Goal: Task Accomplishment & Management: Use online tool/utility

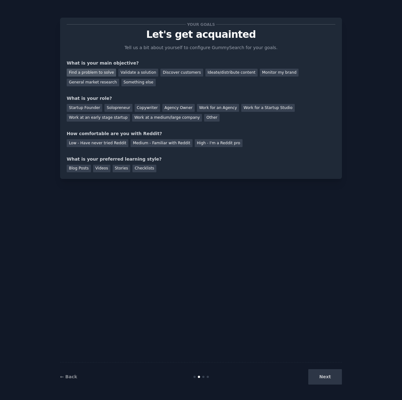
click at [94, 74] on div "Find a problem to solve" at bounding box center [91, 73] width 49 height 8
click at [206, 71] on div "Ideate/distribute content" at bounding box center [232, 73] width 52 height 8
click at [103, 74] on div "Find a problem to solve" at bounding box center [91, 73] width 49 height 8
click at [91, 105] on div "Startup Founder" at bounding box center [85, 108] width 36 height 8
click at [114, 145] on div "Low - Have never tried Reddit" at bounding box center [98, 143] width 62 height 8
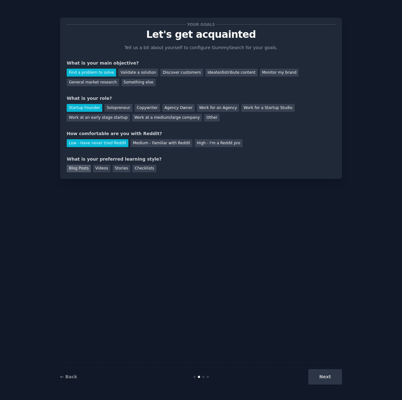
click at [78, 169] on div "Blog Posts" at bounding box center [79, 169] width 24 height 8
click at [96, 166] on div "Videos" at bounding box center [101, 169] width 17 height 8
click at [322, 379] on button "Next" at bounding box center [325, 376] width 34 height 15
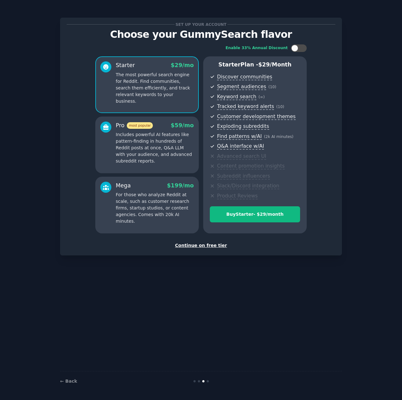
click at [204, 243] on div "Continue on free tier" at bounding box center [201, 245] width 269 height 7
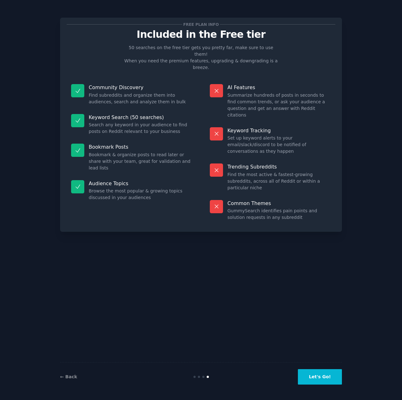
click at [317, 379] on button "Let's Go!" at bounding box center [320, 376] width 44 height 15
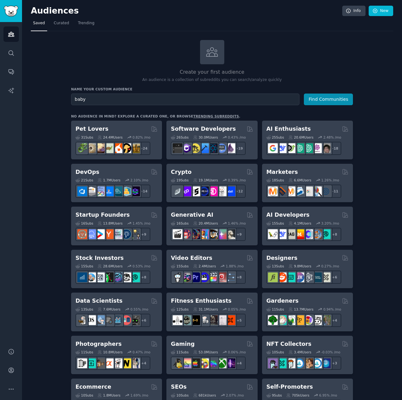
type input "baby"
click at [304, 93] on button "Find Communities" at bounding box center [328, 99] width 49 height 12
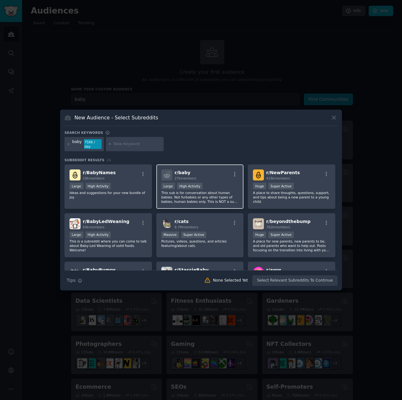
scroll to position [31, 0]
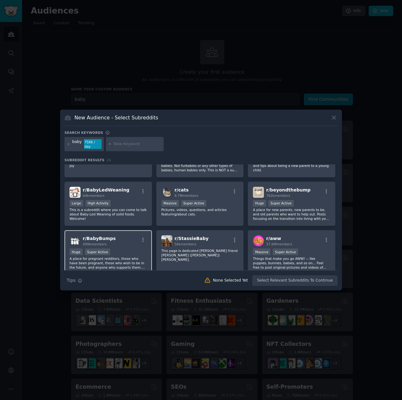
click at [140, 256] on p "A place for pregnant redditors, those who have been pregnant, those who wish to…" at bounding box center [108, 262] width 77 height 13
click at [308, 281] on button "Create Audience" at bounding box center [318, 280] width 42 height 11
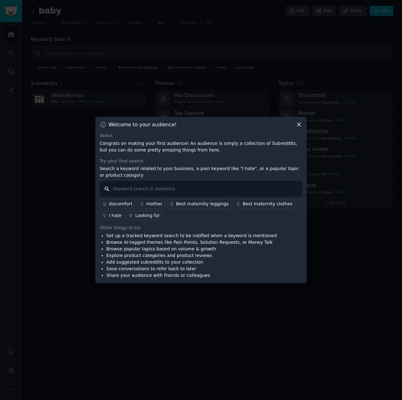
click at [187, 185] on input "text" at bounding box center [201, 189] width 203 height 16
type input "parenting"
click at [138, 216] on div "Looking for" at bounding box center [147, 215] width 25 height 7
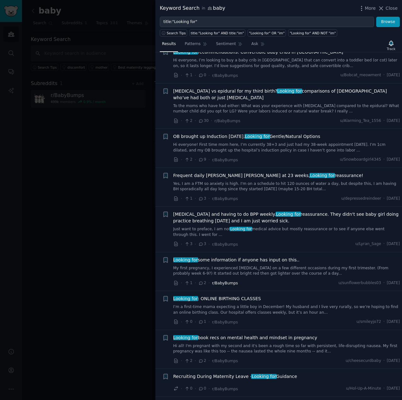
scroll to position [315, 0]
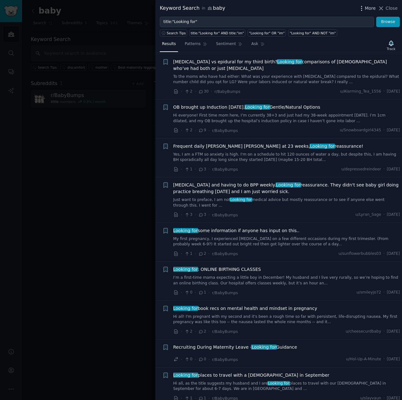
click at [363, 9] on icon "button" at bounding box center [362, 8] width 7 height 7
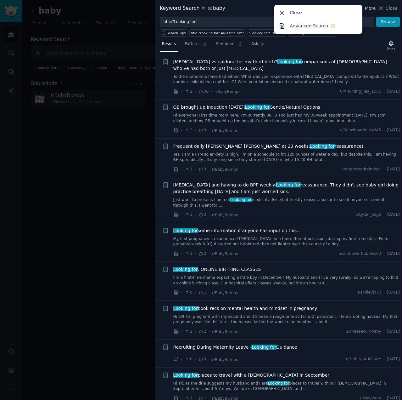
click at [375, 7] on span "More" at bounding box center [370, 8] width 11 height 7
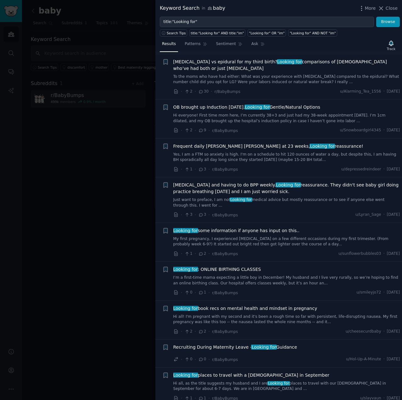
click at [386, 4] on div "More Close" at bounding box center [378, 8] width 39 height 8
click at [383, 7] on icon at bounding box center [381, 8] width 3 height 3
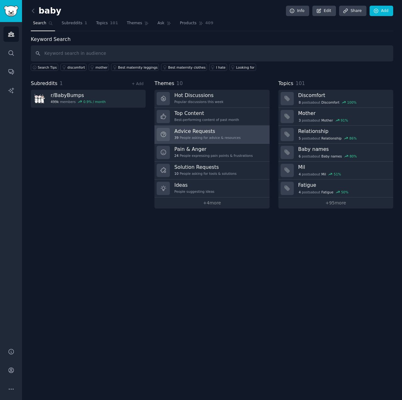
click at [200, 128] on h3 "Advice Requests" at bounding box center [207, 131] width 66 height 7
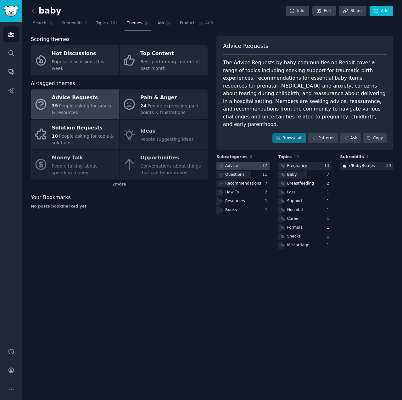
click at [252, 162] on div at bounding box center [243, 166] width 53 height 8
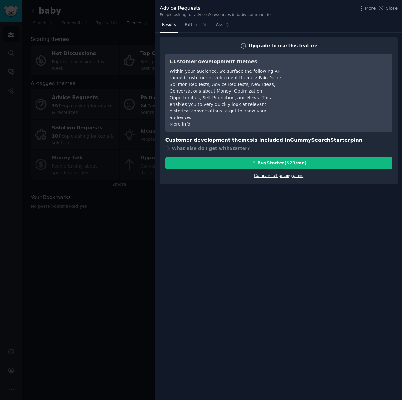
click at [258, 173] on link "Compare all pricing plans" at bounding box center [278, 175] width 49 height 4
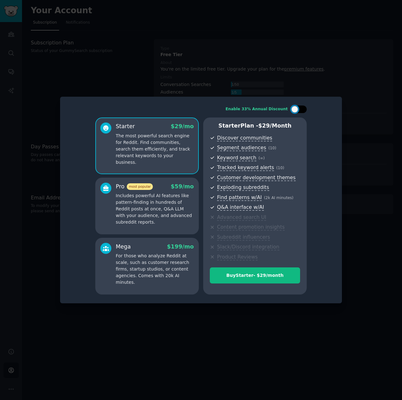
click at [293, 111] on div at bounding box center [294, 109] width 7 height 7
click at [302, 105] on div "Enable 33% Annual Discount Starter $ 29 $ 19 /mo The most powerful search engin…" at bounding box center [201, 200] width 273 height 198
click at [302, 109] on div at bounding box center [303, 109] width 7 height 7
checkbox input "false"
click at [185, 214] on p "Includes powerful AI features like pattern-finding in hundreds of Reddit posts …" at bounding box center [155, 208] width 78 height 33
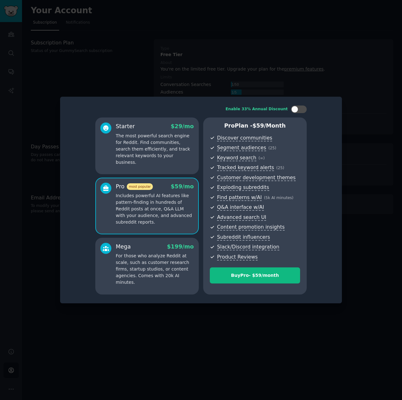
click at [191, 266] on p "For those who analyze Reddit at scale, such as customer research firms, startup…" at bounding box center [155, 268] width 78 height 33
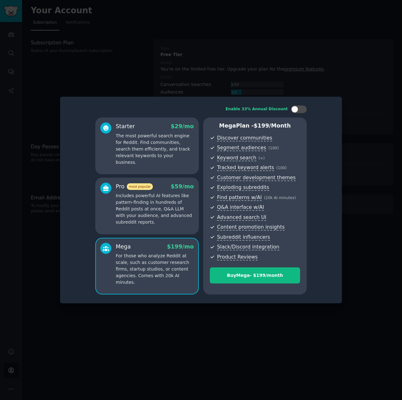
click at [187, 221] on p "Includes powerful AI features like pattern-finding in hundreds of Reddit posts …" at bounding box center [155, 208] width 78 height 33
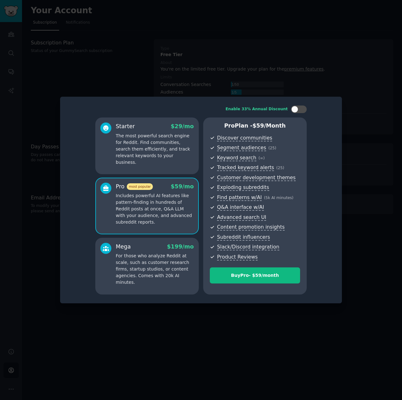
click at [186, 139] on p "The most powerful search engine for Reddit. Find communities, search them effic…" at bounding box center [155, 149] width 78 height 33
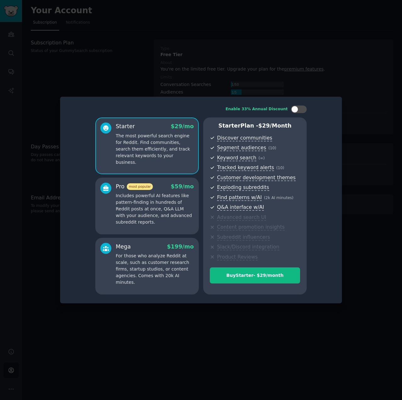
click at [327, 128] on div "Enable 33% Annual Discount Starter $ 29 /mo The most powerful search engine for…" at bounding box center [201, 200] width 273 height 198
click at [358, 92] on div at bounding box center [201, 200] width 402 height 400
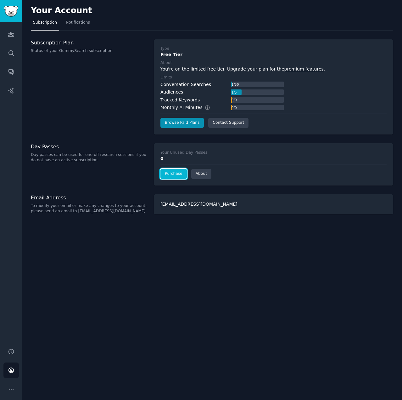
click at [174, 173] on link "Purchase" at bounding box center [174, 174] width 26 height 10
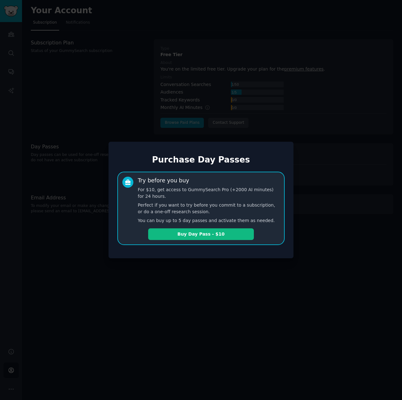
click at [363, 185] on div at bounding box center [201, 200] width 402 height 400
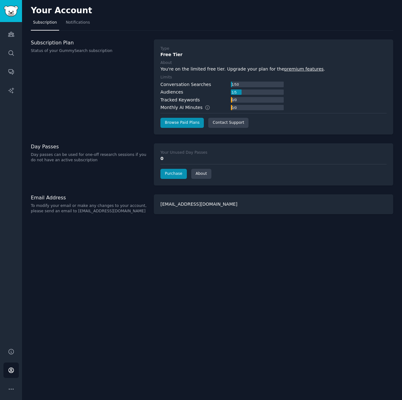
click at [188, 83] on div "Conversation Searches" at bounding box center [186, 84] width 51 height 7
click at [12, 36] on icon "Sidebar" at bounding box center [11, 34] width 7 height 7
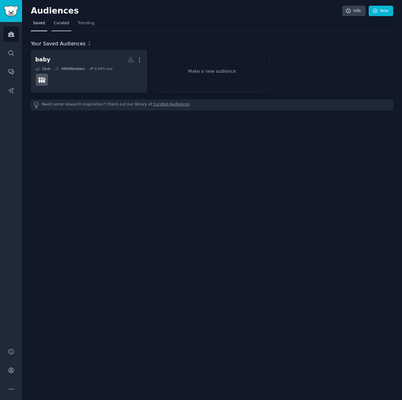
click at [55, 27] on link "Curated" at bounding box center [62, 24] width 20 height 13
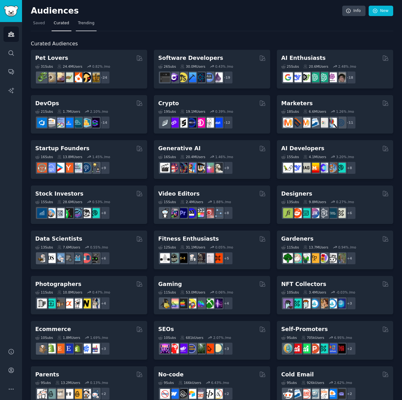
click at [82, 25] on span "Trending" at bounding box center [86, 23] width 16 height 6
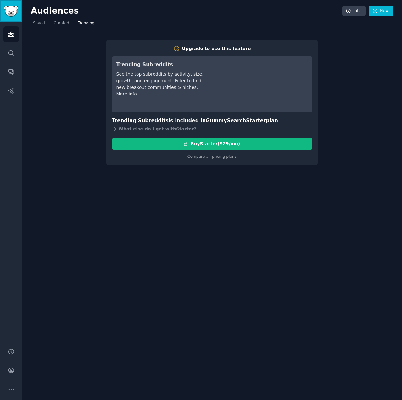
click at [17, 15] on img "Sidebar" at bounding box center [11, 11] width 14 height 11
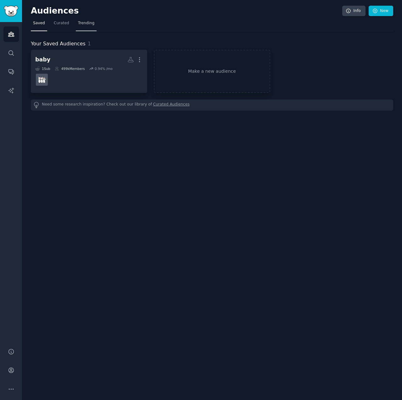
click at [88, 27] on link "Trending" at bounding box center [86, 24] width 21 height 13
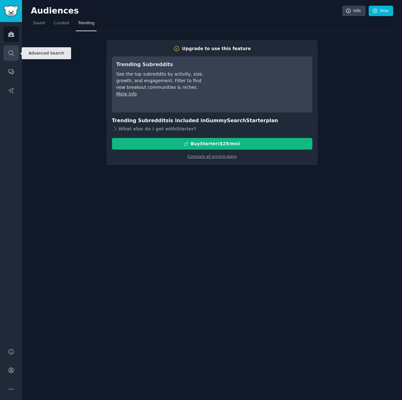
click at [14, 46] on link "Search" at bounding box center [10, 52] width 15 height 15
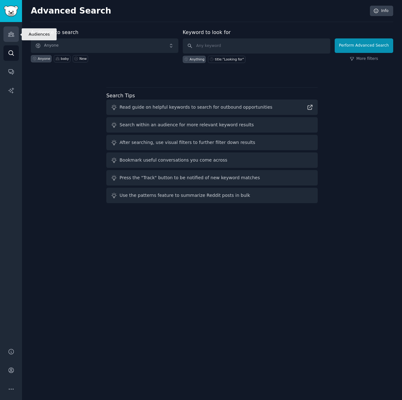
click at [14, 36] on icon "Sidebar" at bounding box center [11, 34] width 6 height 4
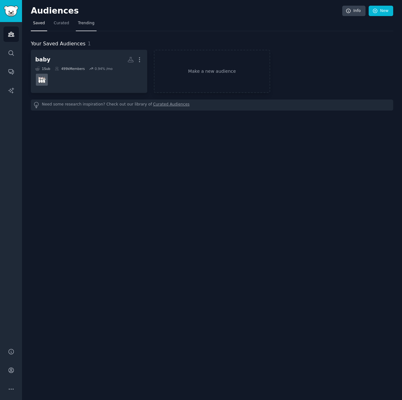
click at [87, 22] on span "Trending" at bounding box center [86, 23] width 16 height 6
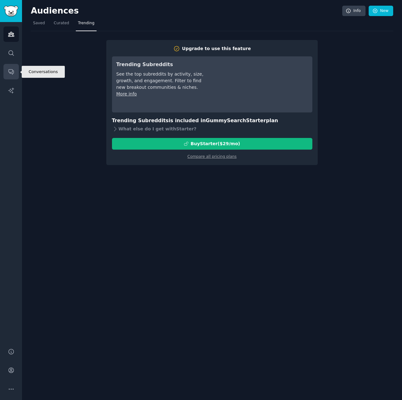
click at [11, 71] on icon "Sidebar" at bounding box center [11, 71] width 7 height 7
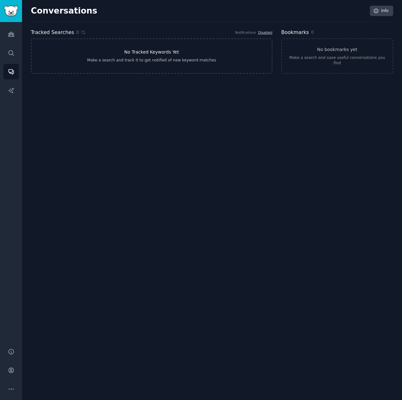
click at [170, 65] on link "No Tracked Keywords Yet Make a search and track it to get notified of new keywo…" at bounding box center [152, 55] width 242 height 35
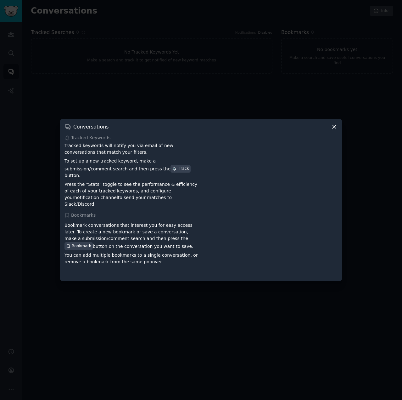
click at [337, 130] on icon at bounding box center [334, 126] width 7 height 7
